Goal: Information Seeking & Learning: Learn about a topic

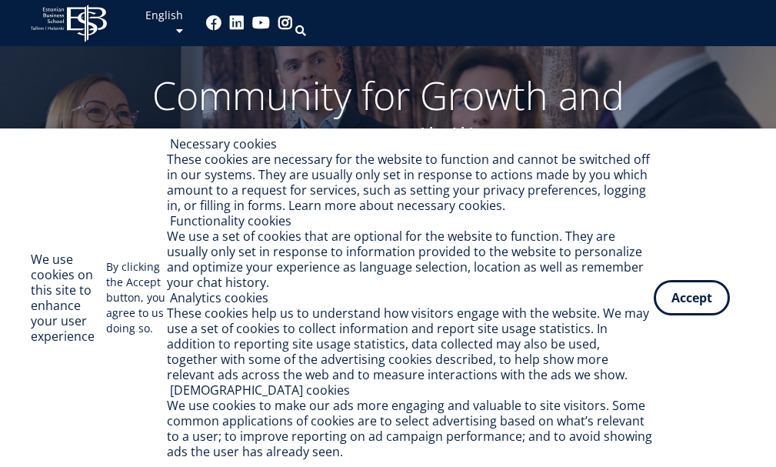
scroll to position [154, 0]
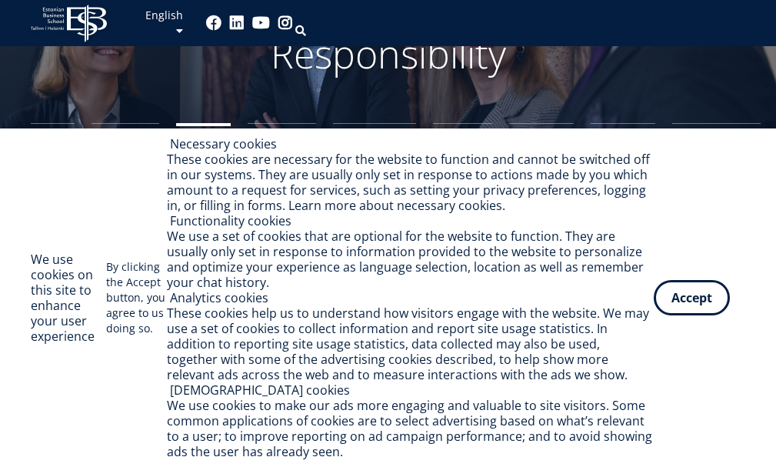
click at [206, 158] on link "Master's Studies" at bounding box center [203, 169] width 55 height 92
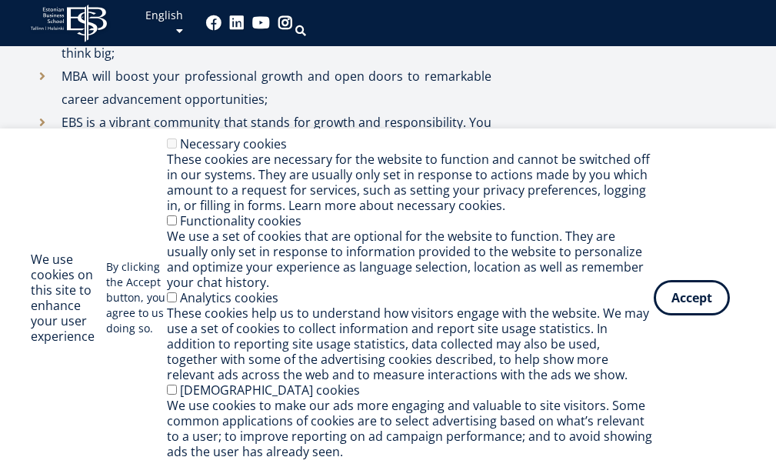
scroll to position [1354, 0]
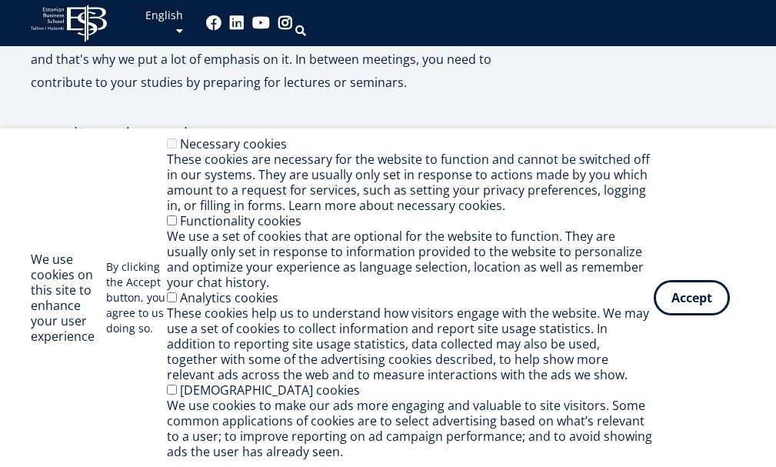
scroll to position [3738, 0]
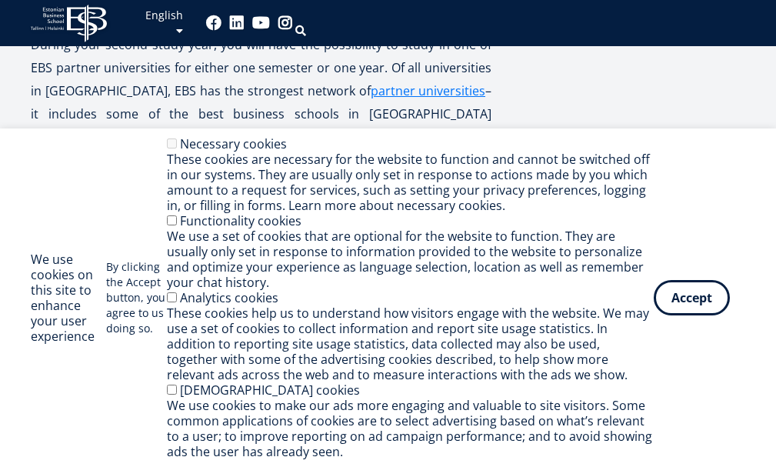
scroll to position [3892, 0]
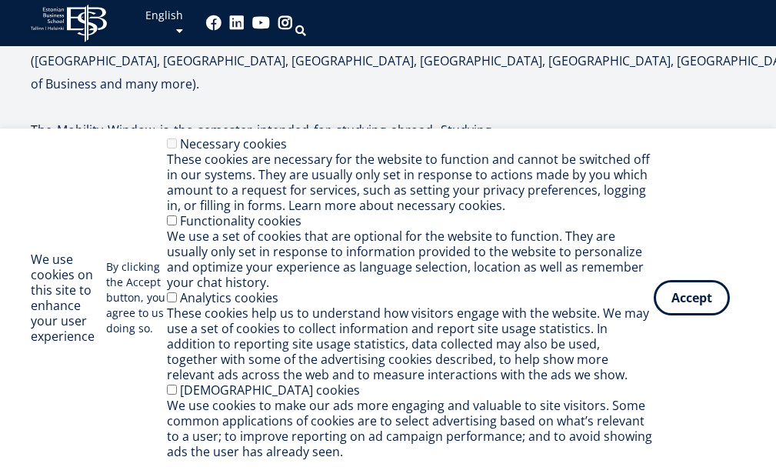
scroll to position [4045, 0]
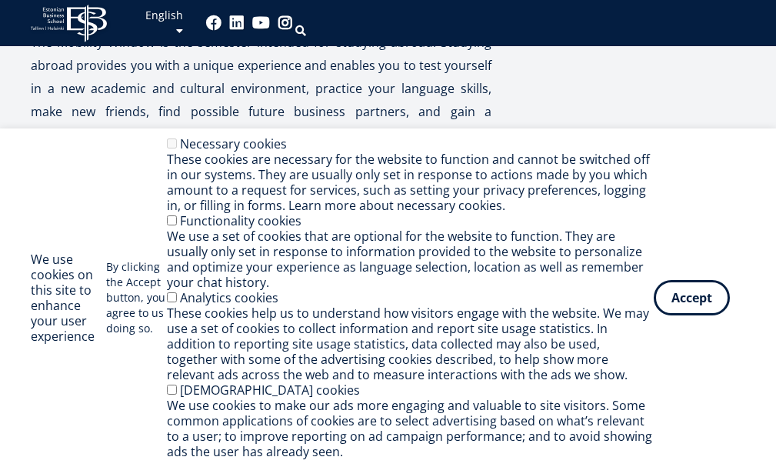
drag, startPoint x: 24, startPoint y: 287, endPoint x: 399, endPoint y: 292, distance: 375.4
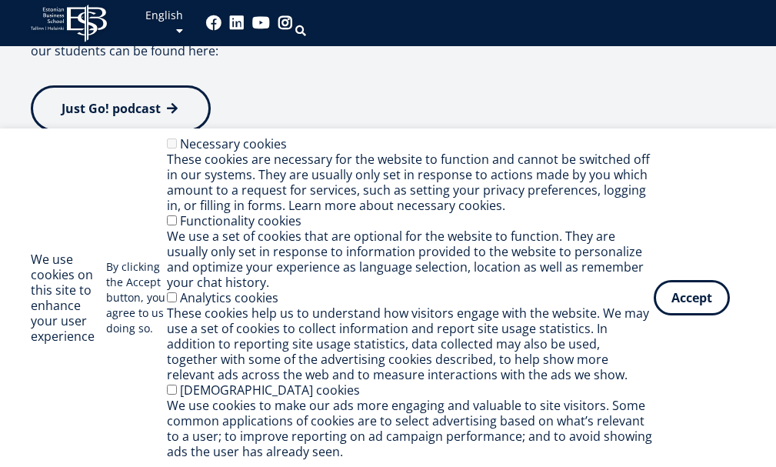
scroll to position [4430, 0]
click at [378, 195] on div "Important dates" at bounding box center [388, 211] width 714 height 38
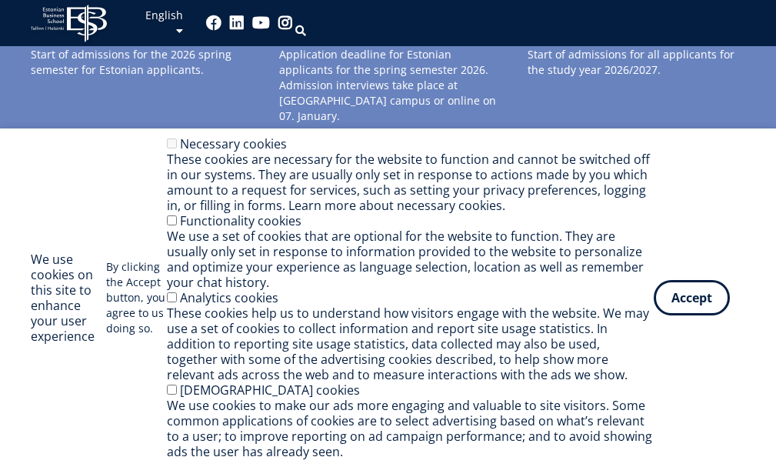
scroll to position [4814, 0]
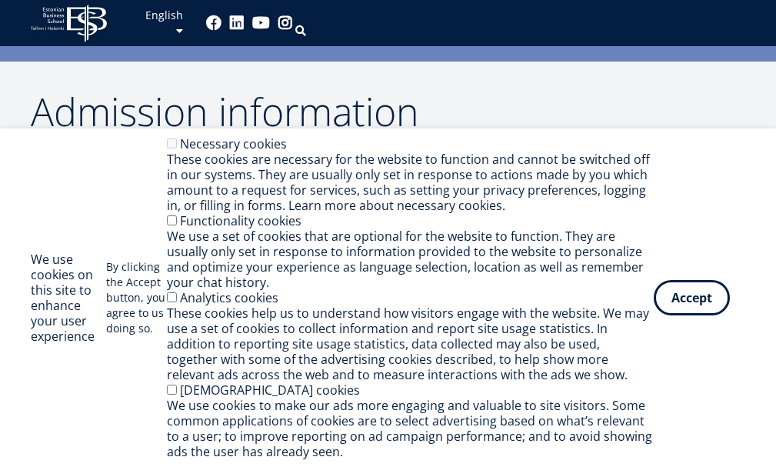
drag, startPoint x: 144, startPoint y: 161, endPoint x: 435, endPoint y: 169, distance: 290.8
click at [435, 200] on p "Non-business 180 ECTS bachelor degree or an equivalent qualification;" at bounding box center [404, 211] width 684 height 23
click at [298, 269] on li "Has sufficient proficiency in English (B2). We offer some courses both in Engli…" at bounding box center [388, 292] width 714 height 46
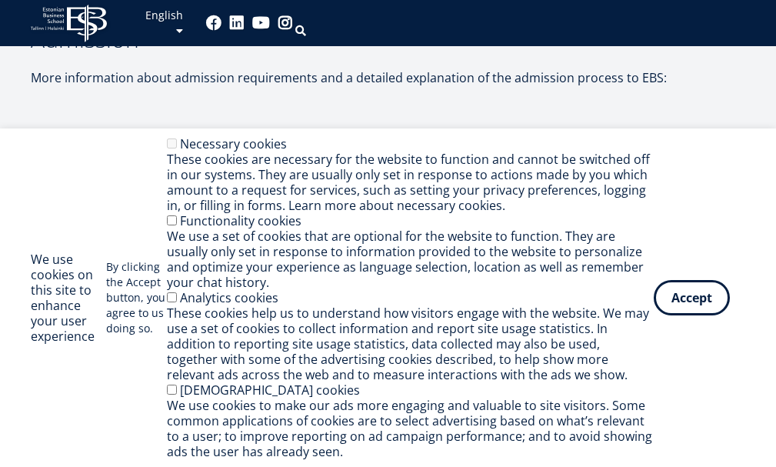
scroll to position [5353, 0]
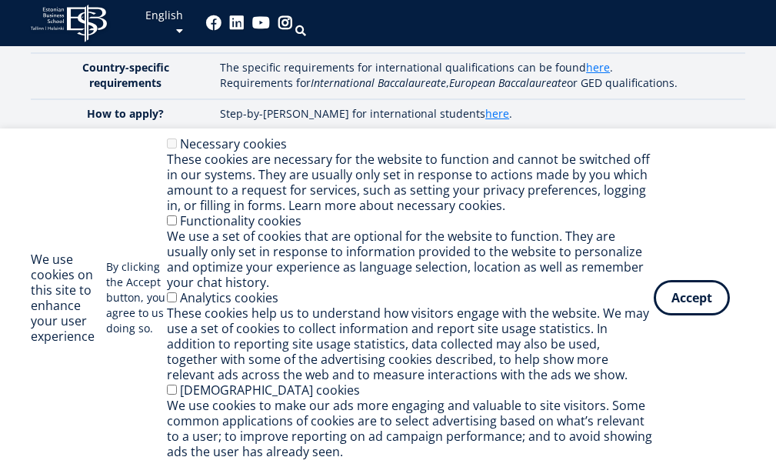
click at [189, 254] on img at bounding box center [201, 277] width 185 height 46
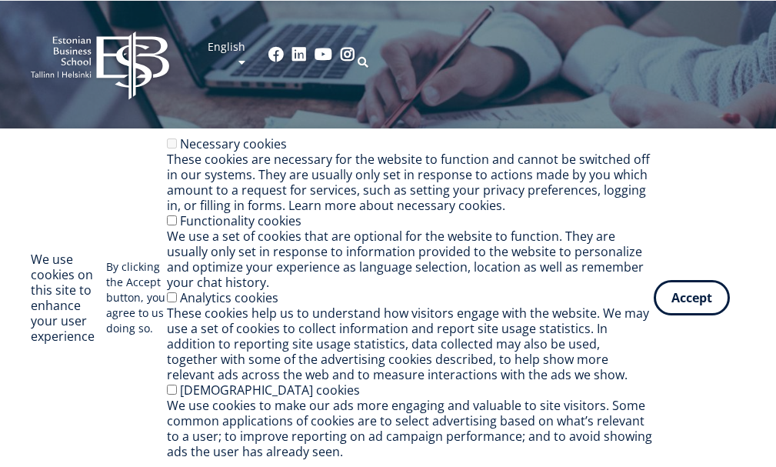
click at [681, 295] on button "Accept" at bounding box center [692, 297] width 76 height 35
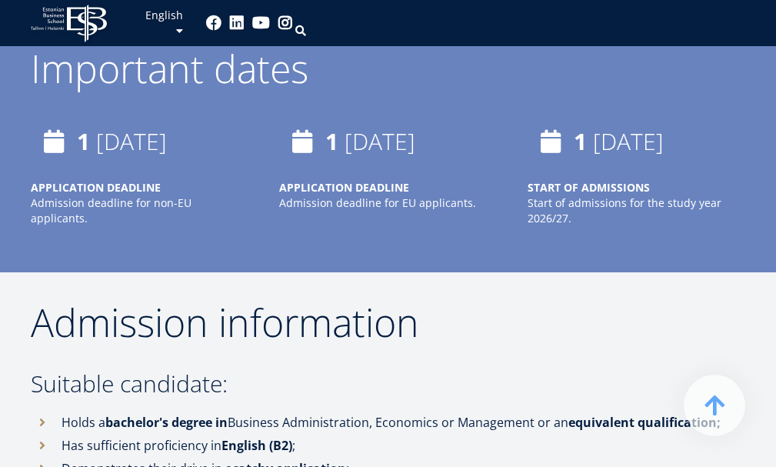
scroll to position [5307, 0]
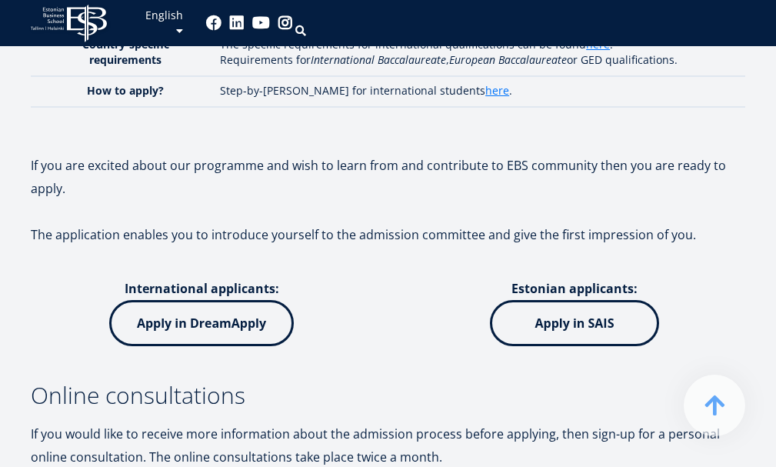
scroll to position [5922, 0]
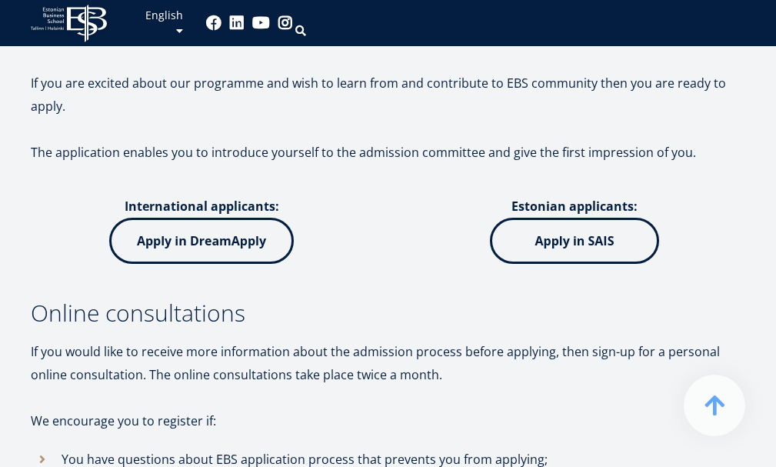
click at [0, 245] on div "Admission information Suitable candidate: Holds a bachelor's degree in Business…" at bounding box center [388, 83] width 776 height 1176
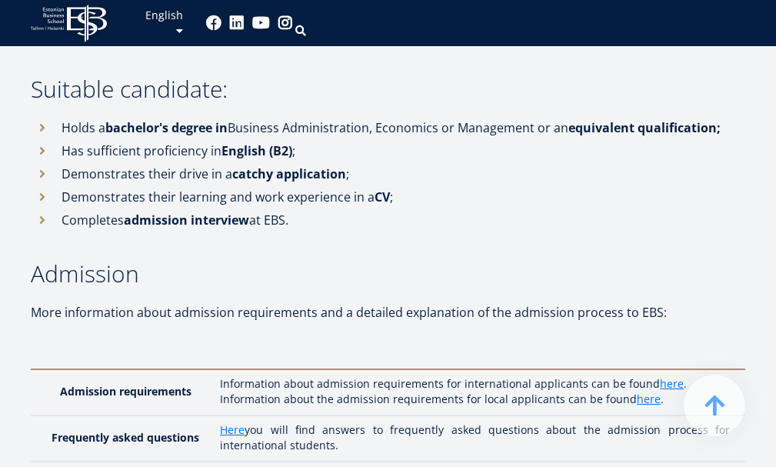
scroll to position [5076, 0]
